Goal: Transaction & Acquisition: Purchase product/service

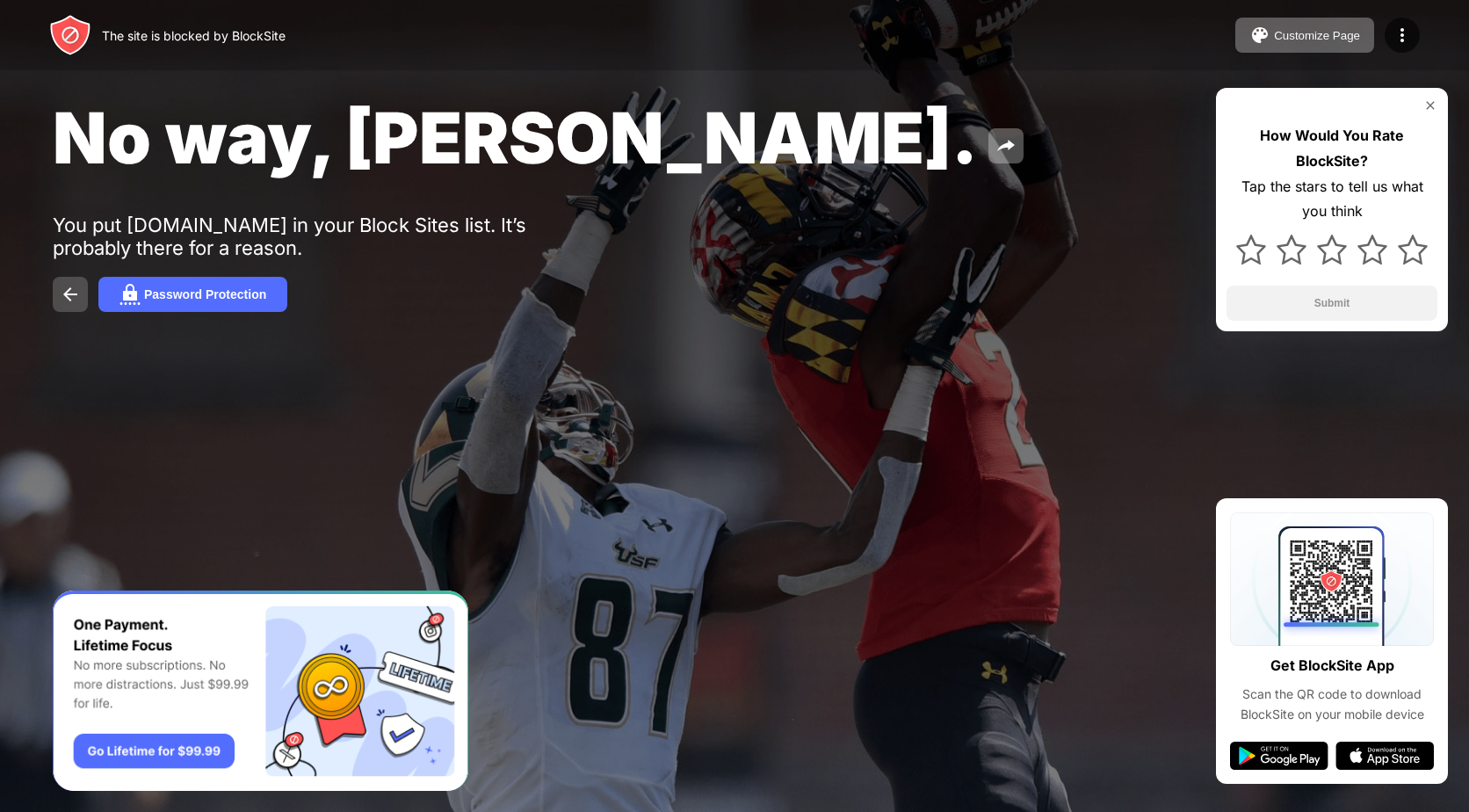
click at [63, 294] on img at bounding box center [70, 294] width 21 height 21
click at [66, 289] on img at bounding box center [70, 294] width 21 height 21
click at [211, 285] on button "Password Protection" at bounding box center [193, 294] width 189 height 35
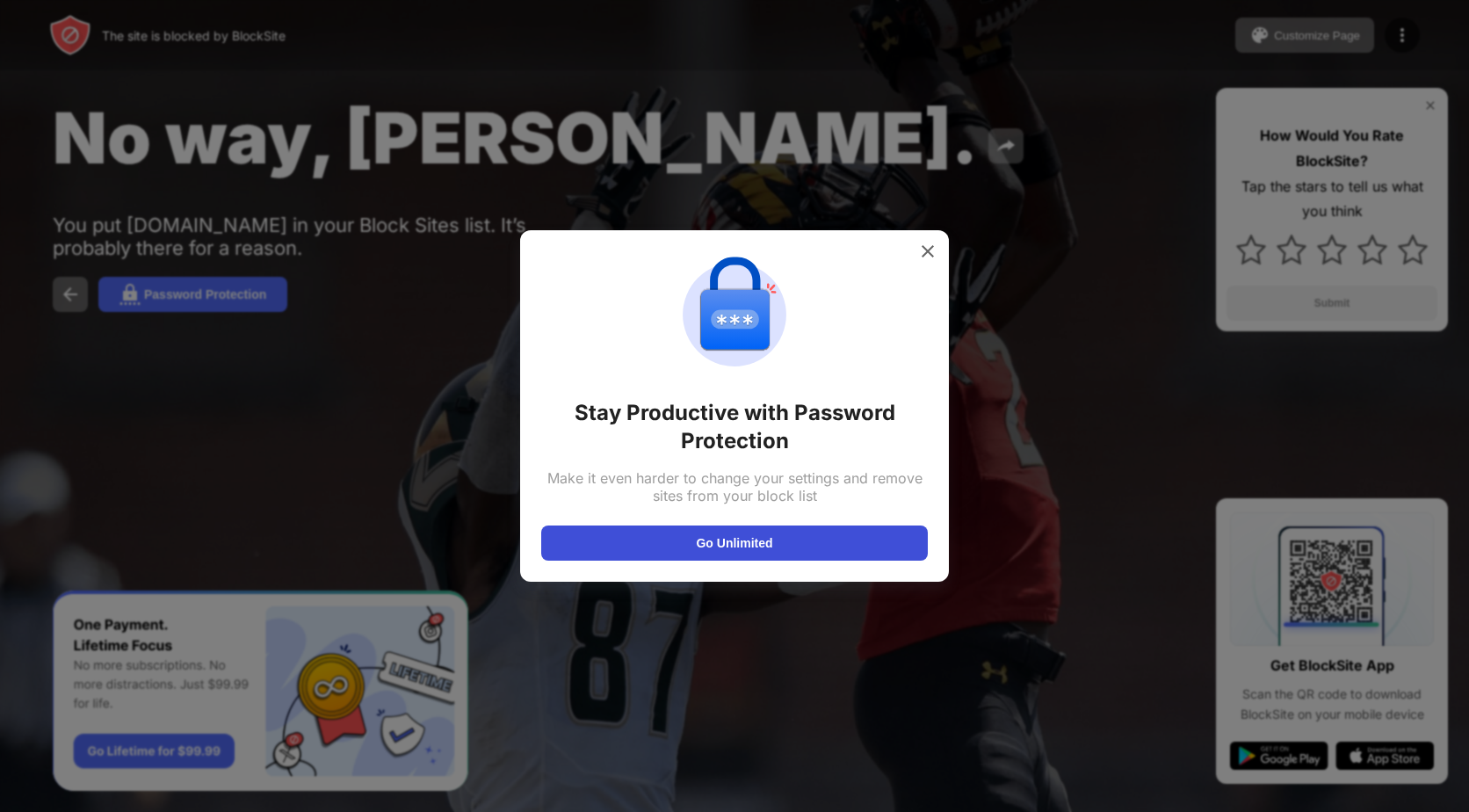
click at [710, 535] on button "Go Unlimited" at bounding box center [734, 543] width 387 height 35
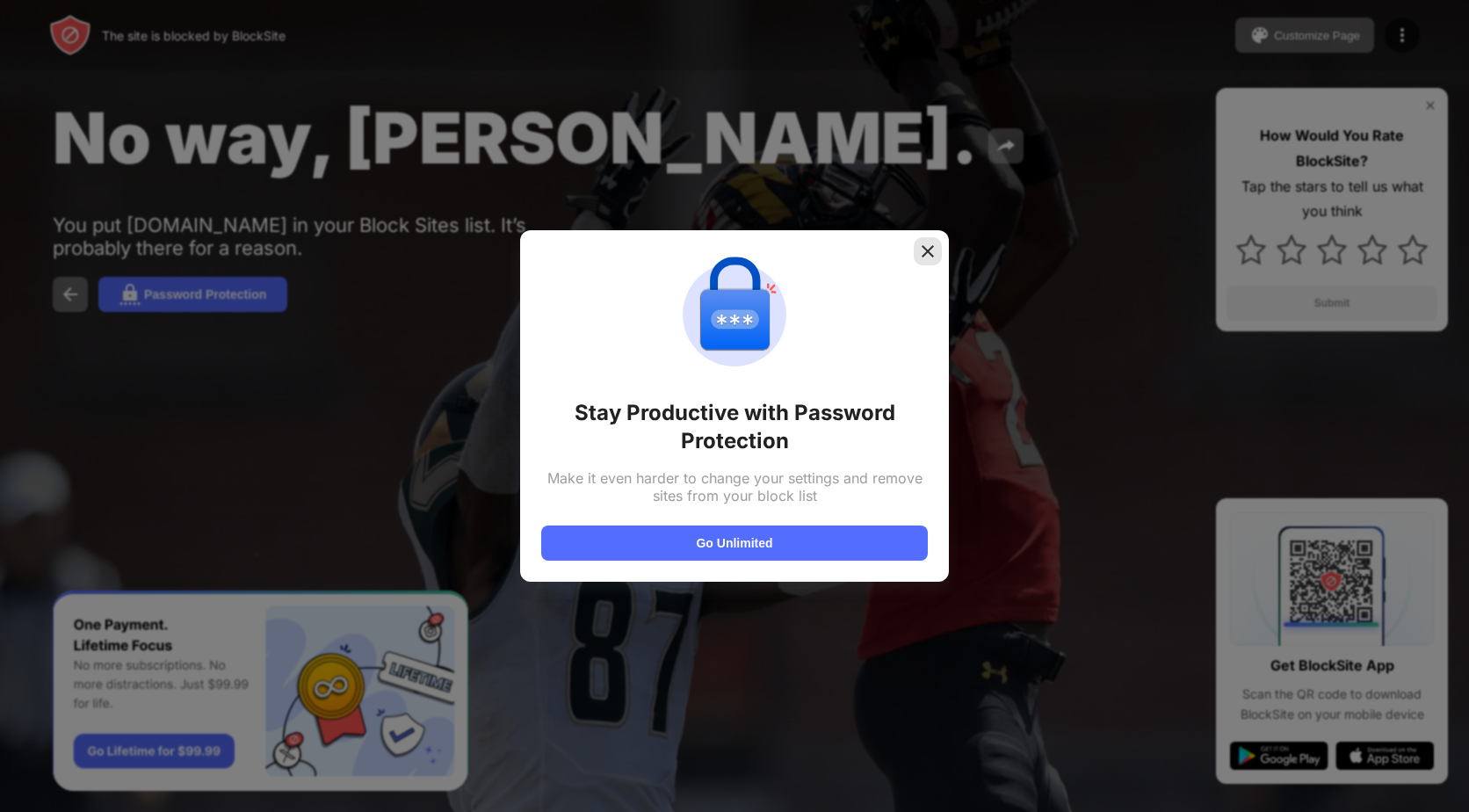
click at [923, 251] on img at bounding box center [928, 251] width 18 height 18
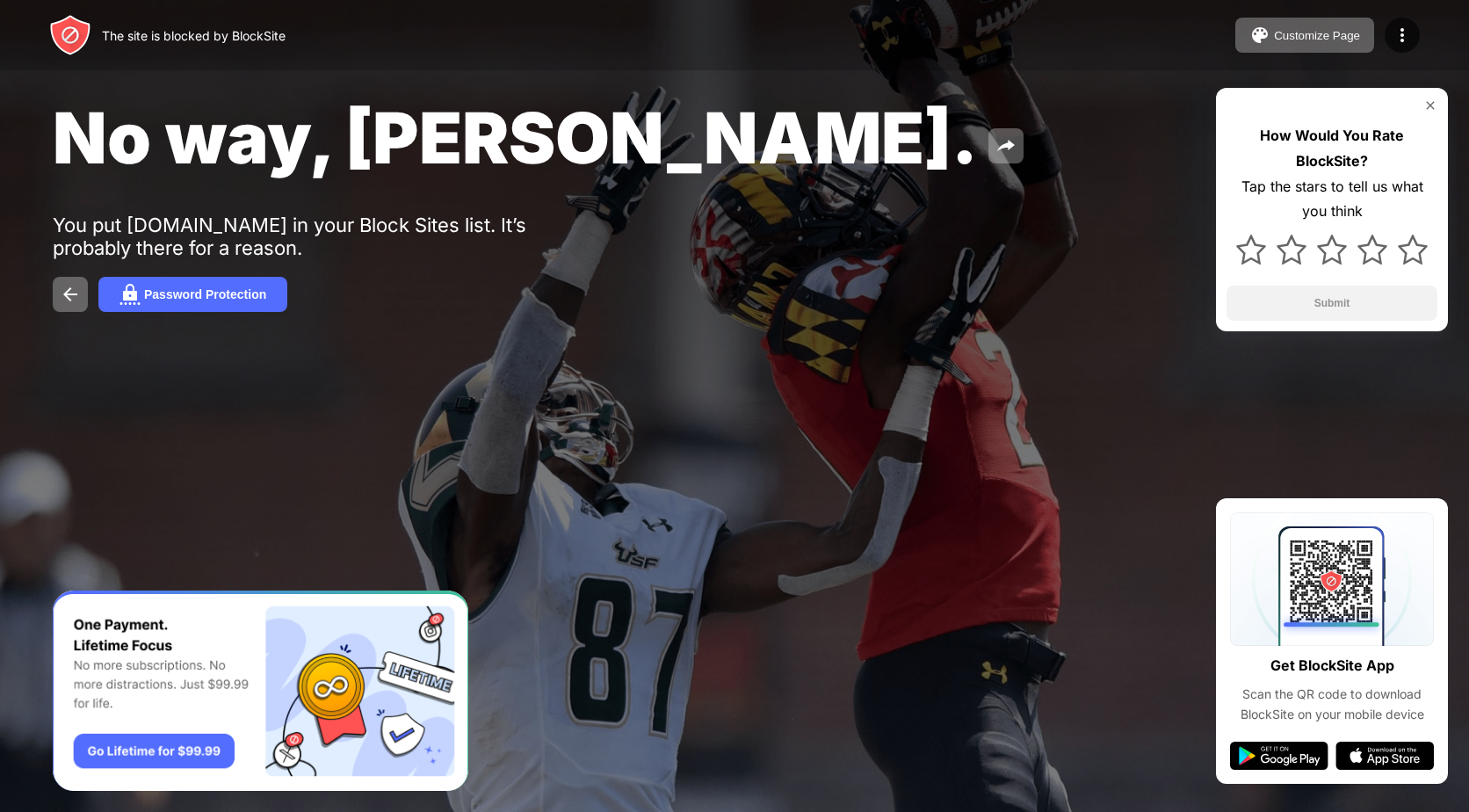
click at [220, 228] on div "You put [DOMAIN_NAME] in your Block Sites list. It’s probably there for a reaso…" at bounding box center [324, 237] width 543 height 46
